Goal: Check status: Check status

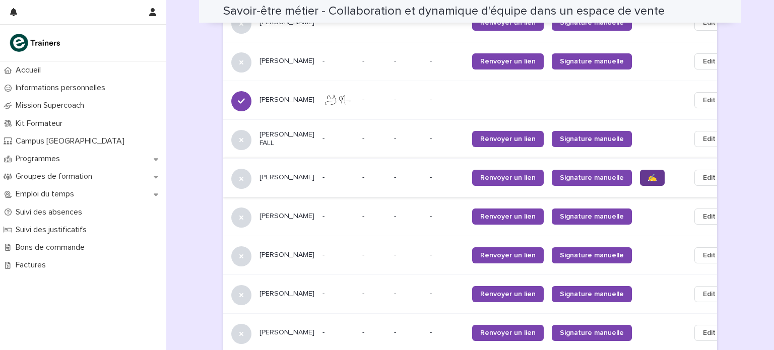
scroll to position [723, 0]
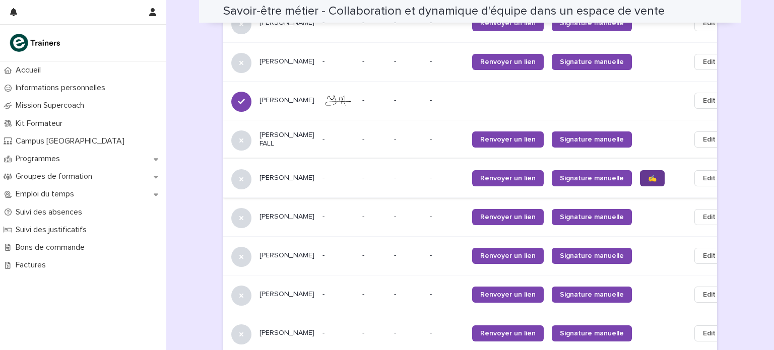
click at [648, 175] on span "✍️" at bounding box center [652, 178] width 9 height 7
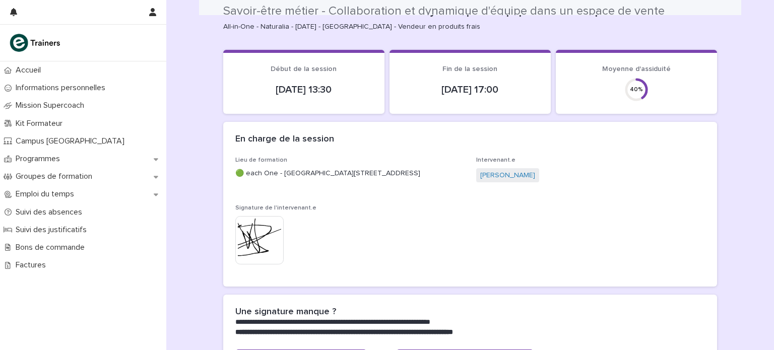
scroll to position [0, 0]
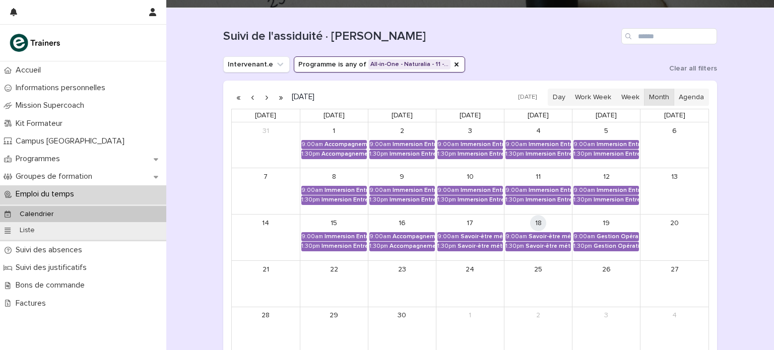
scroll to position [94, 0]
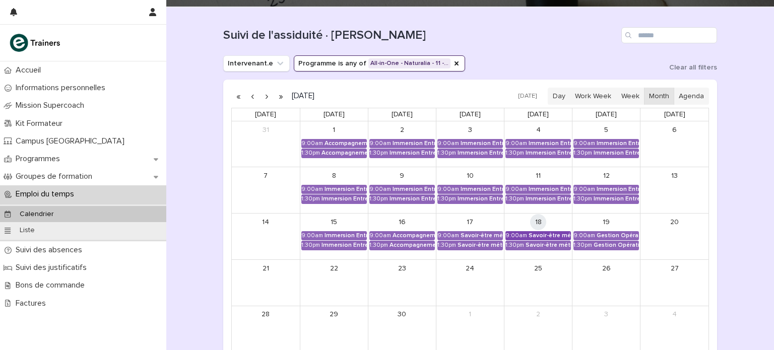
click at [551, 233] on div "Savoir-être métier - Collaboration et dynamique d'équipe dans un espace de vente" at bounding box center [550, 235] width 42 height 7
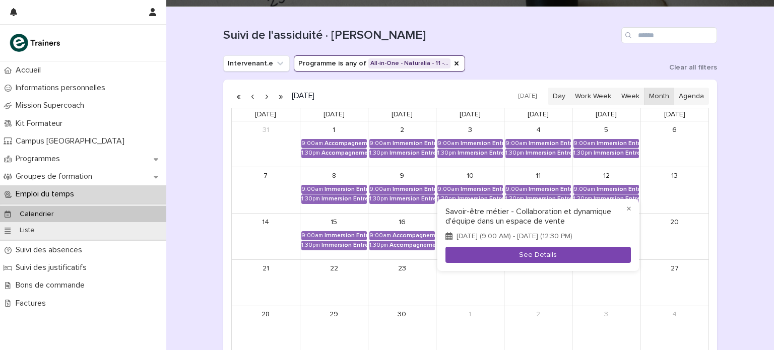
click at [542, 260] on button "See Details" at bounding box center [537, 255] width 185 height 17
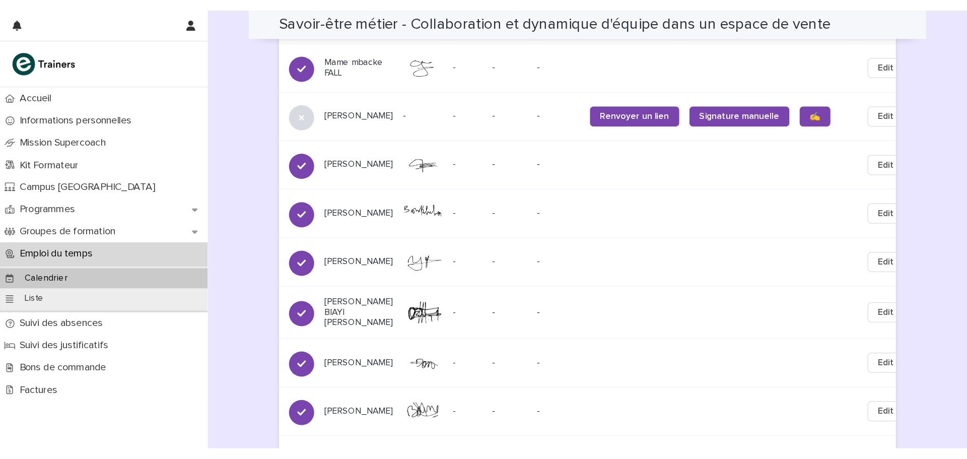
scroll to position [701, 0]
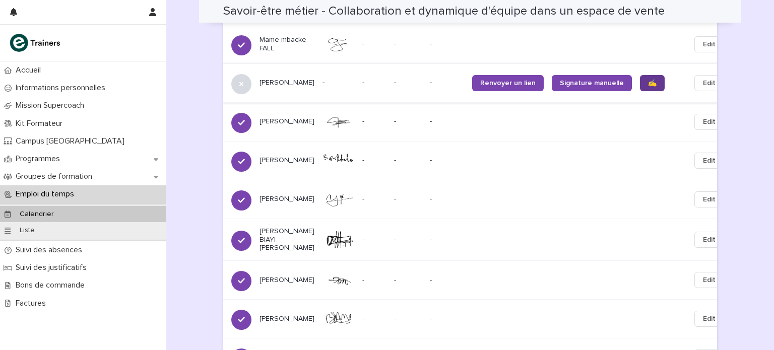
click at [640, 75] on link "✍️" at bounding box center [652, 83] width 25 height 16
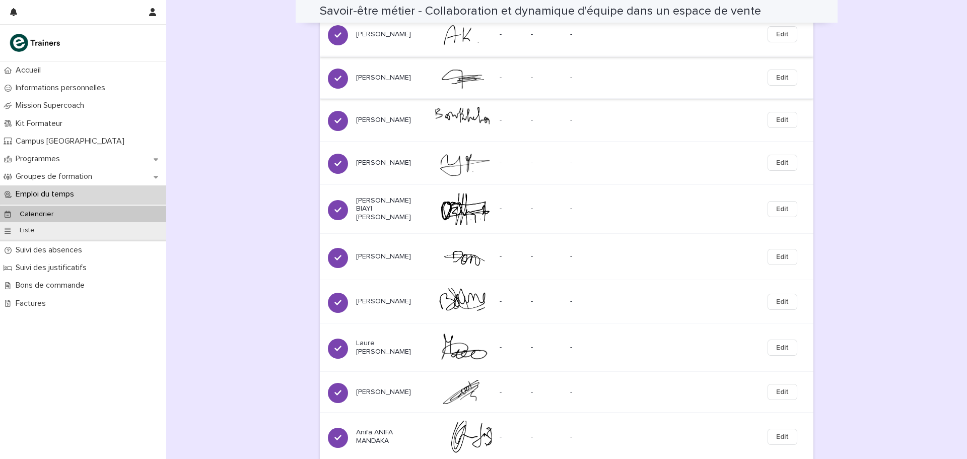
scroll to position [764, 0]
